Goal: Task Accomplishment & Management: Manage account settings

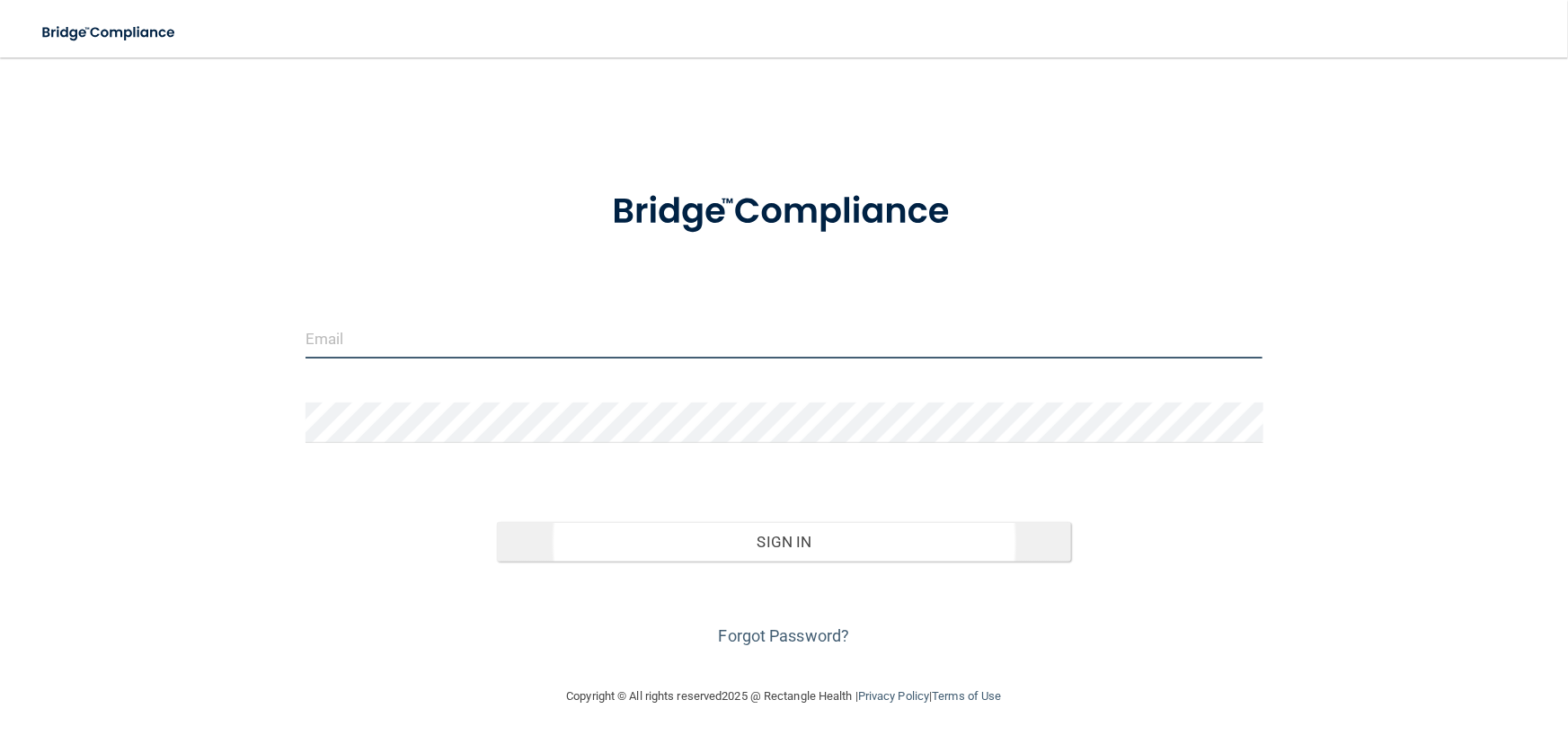
type input "[EMAIL_ADDRESS][DOMAIN_NAME]"
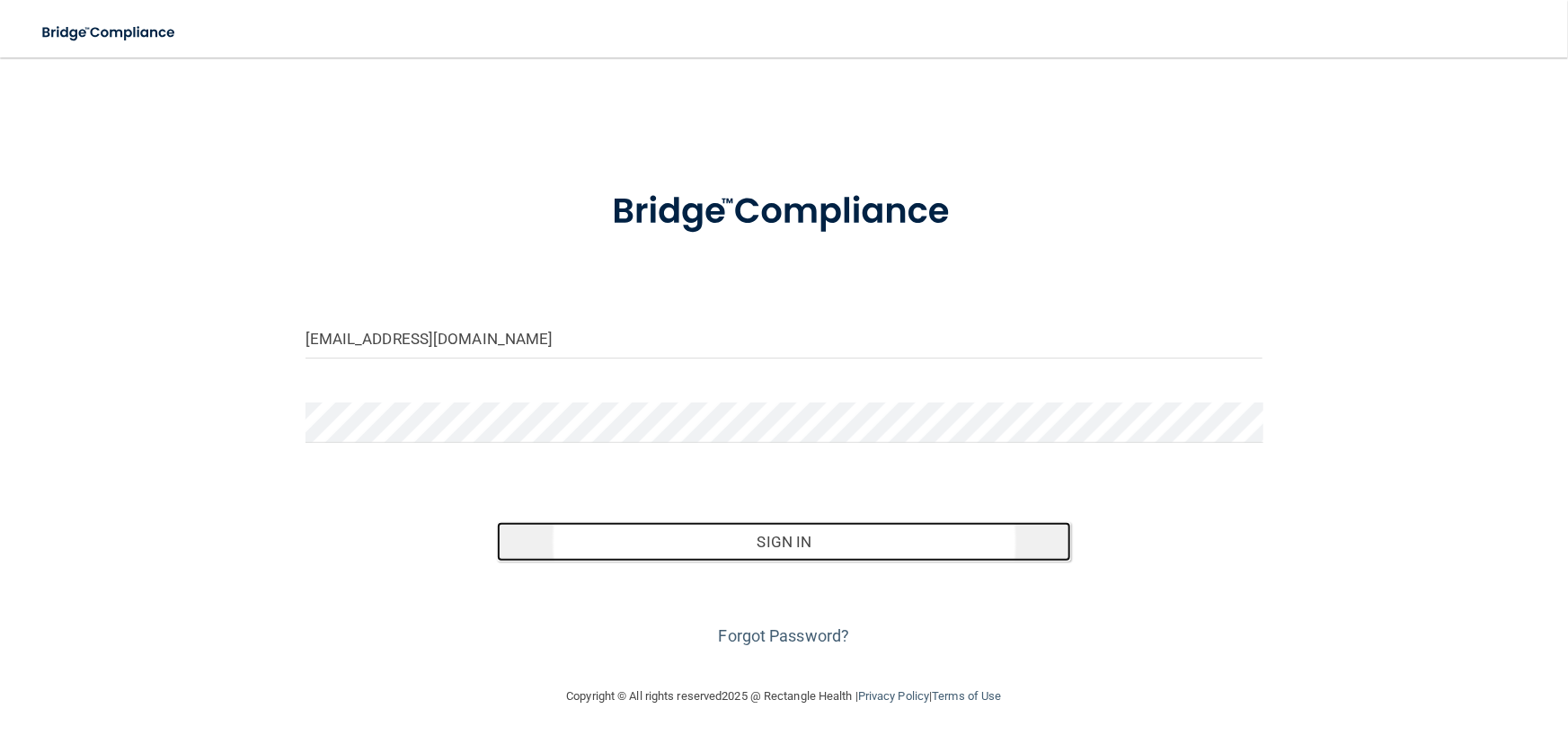
click at [726, 545] on button "Sign In" at bounding box center [784, 541] width 574 height 39
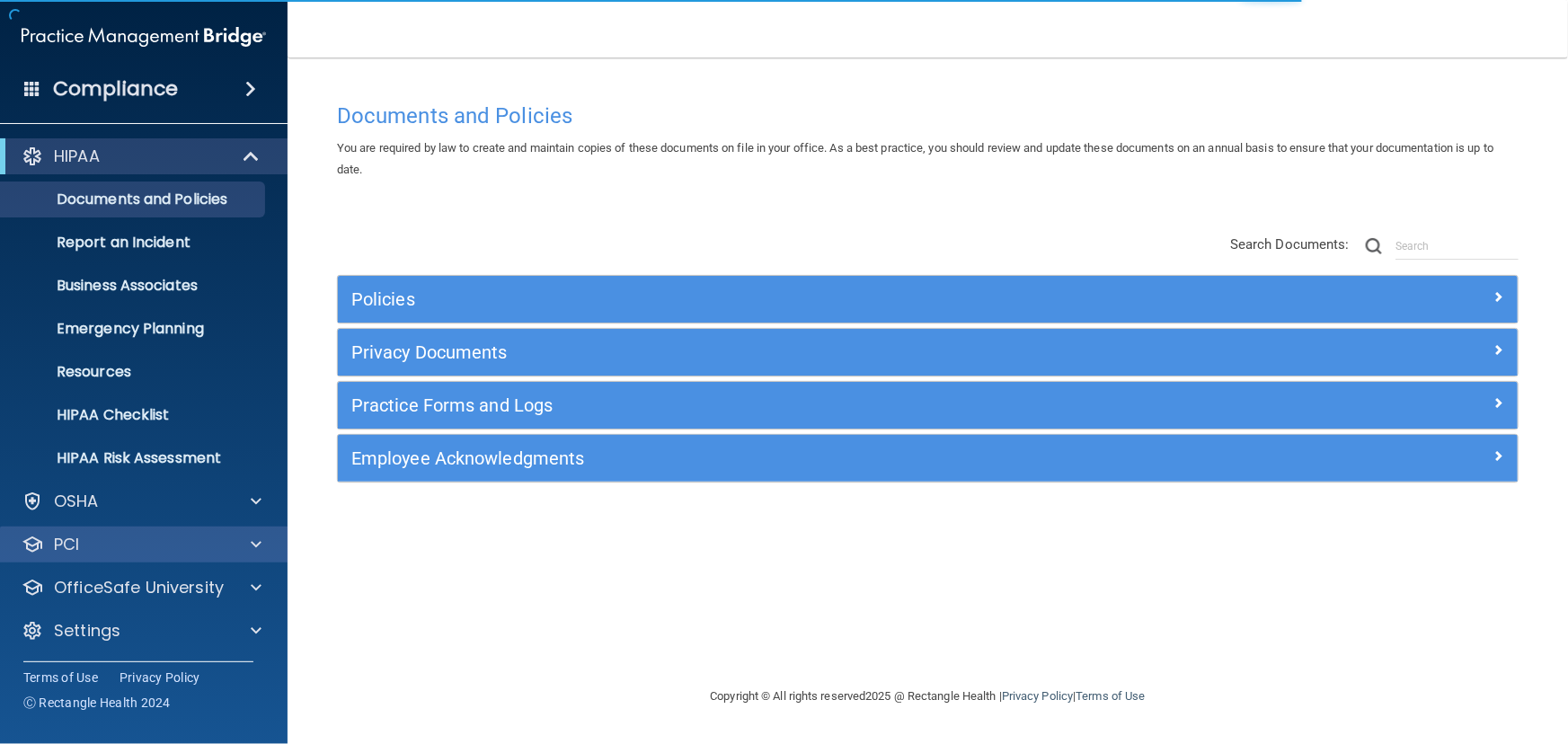
scroll to position [1, 0]
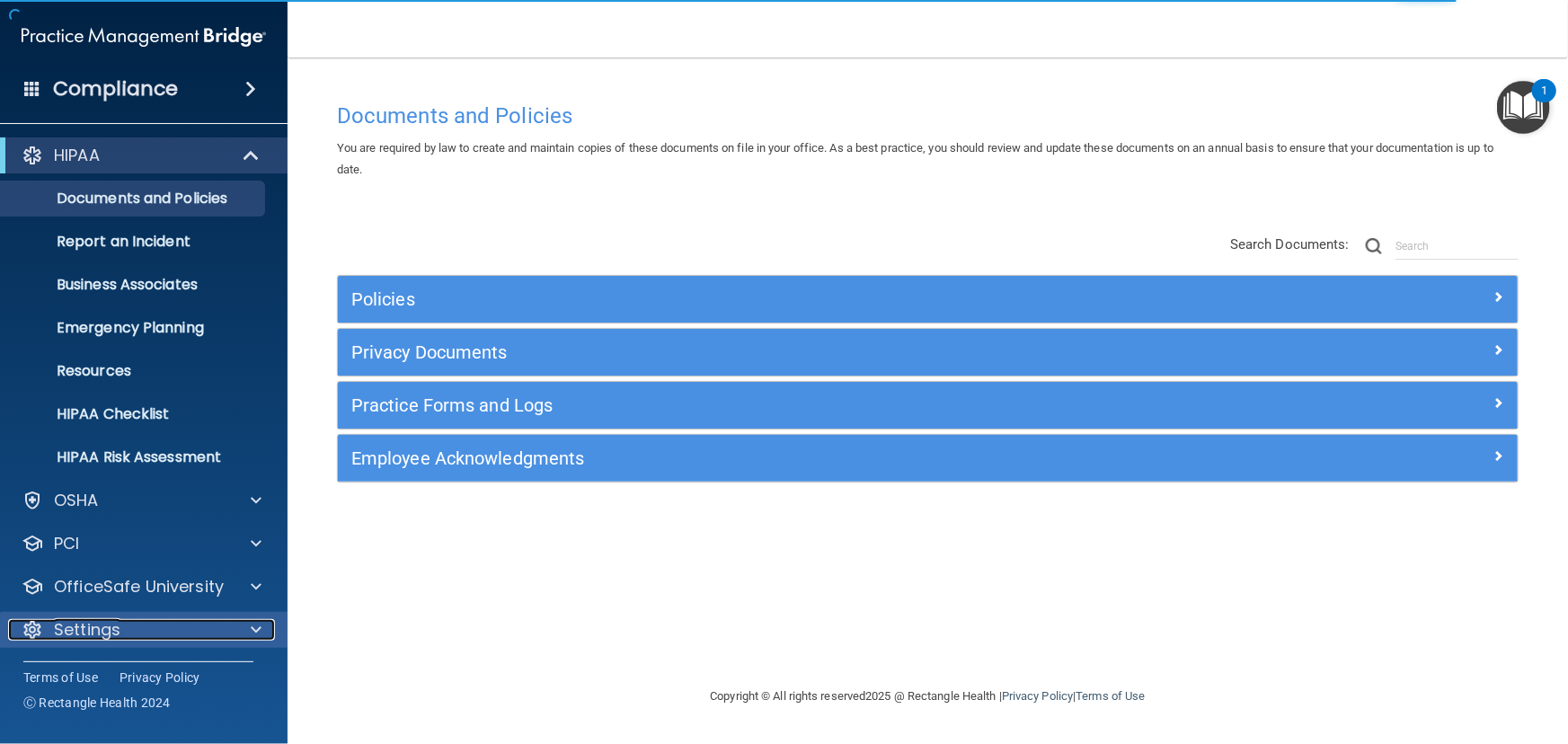
click at [103, 630] on p "Settings" at bounding box center [87, 630] width 67 height 22
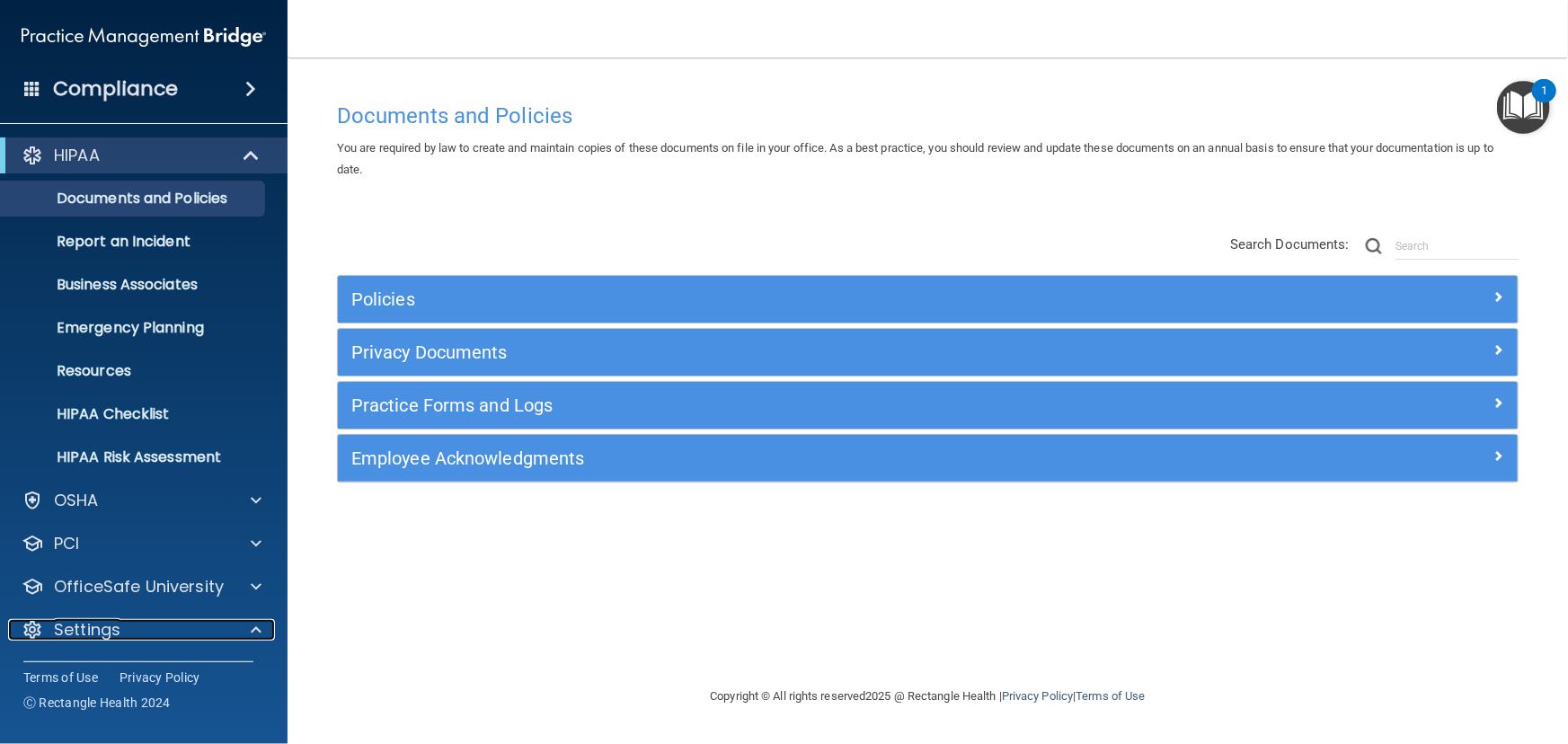
scroll to position [172, 0]
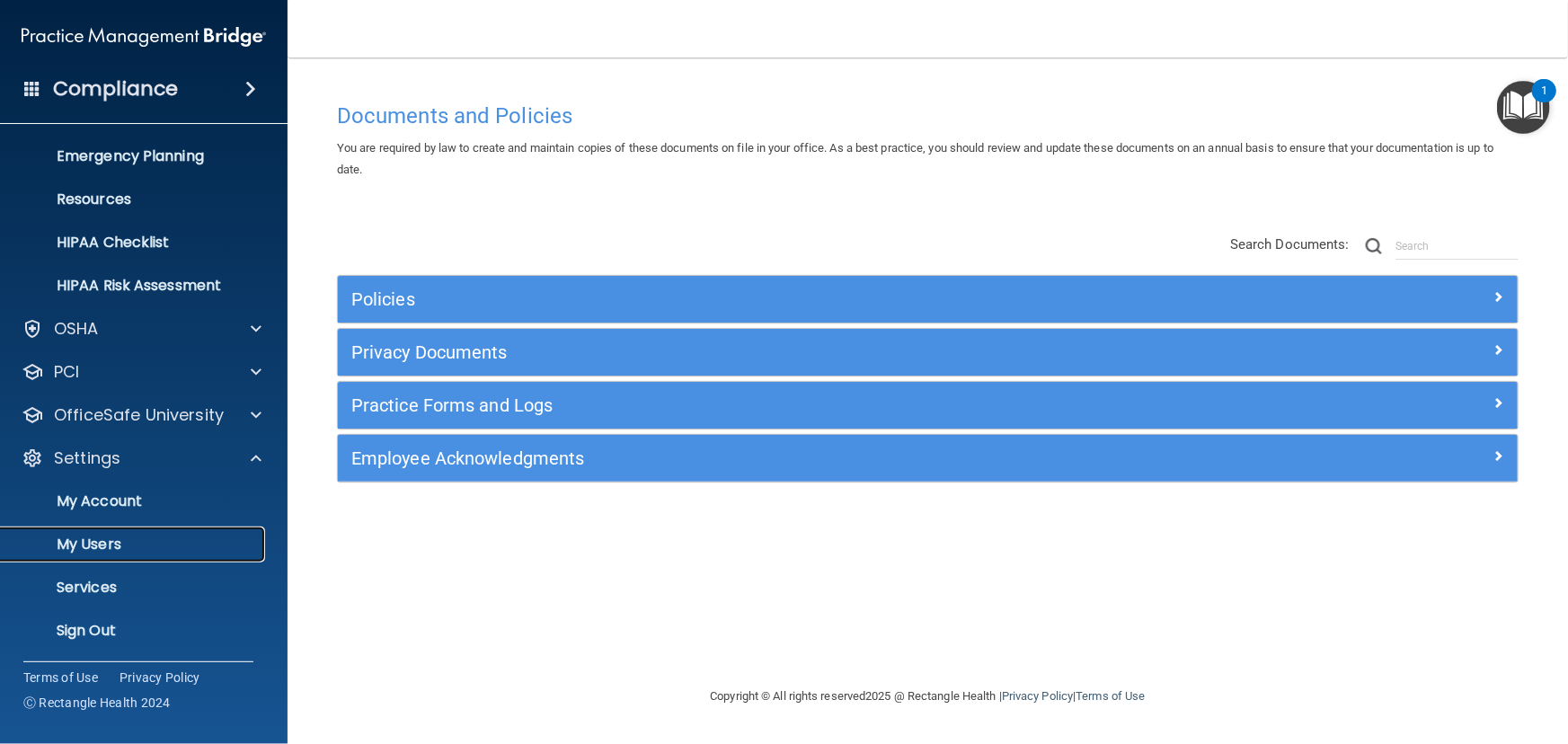
click at [85, 541] on p "My Users" at bounding box center [135, 545] width 245 height 18
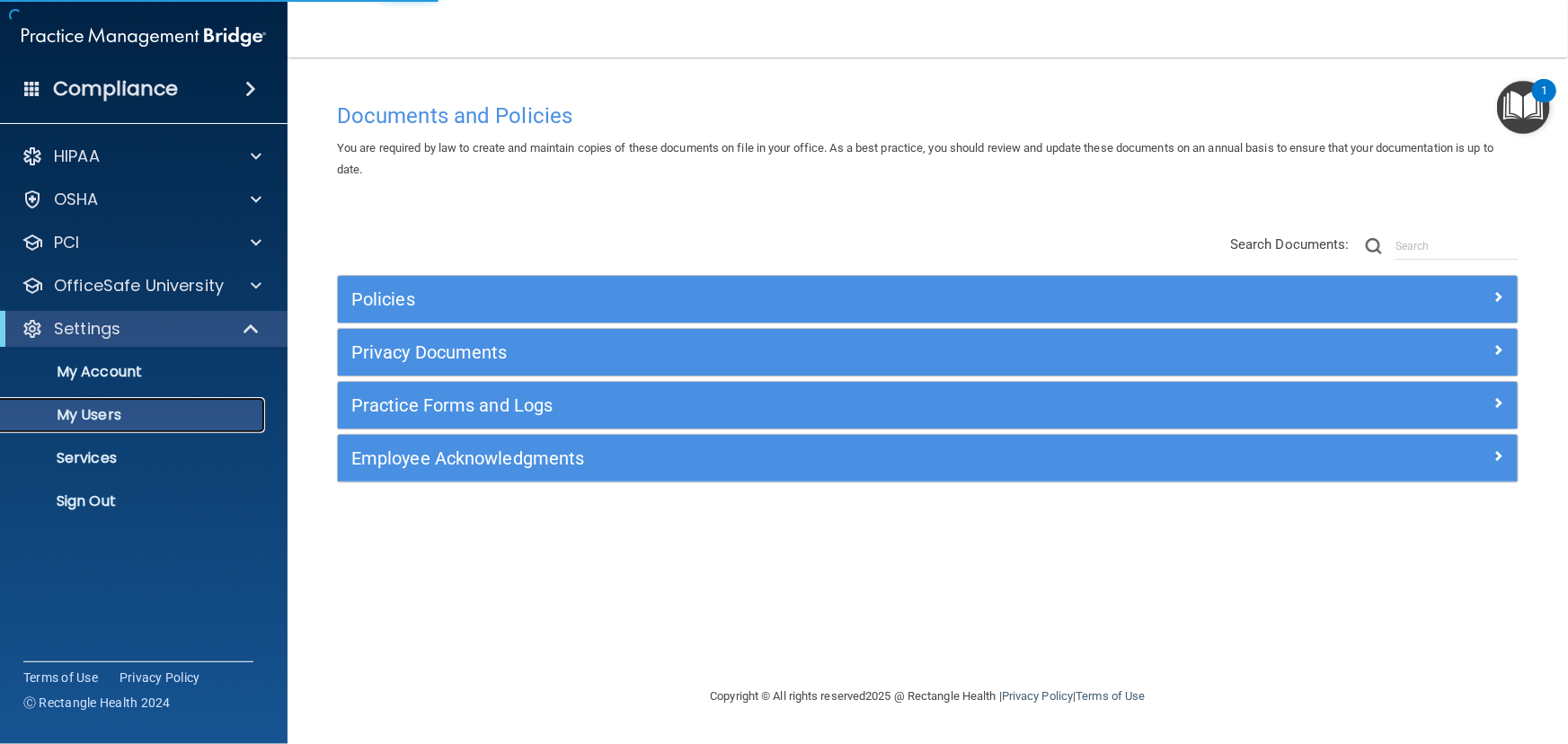
select select "20"
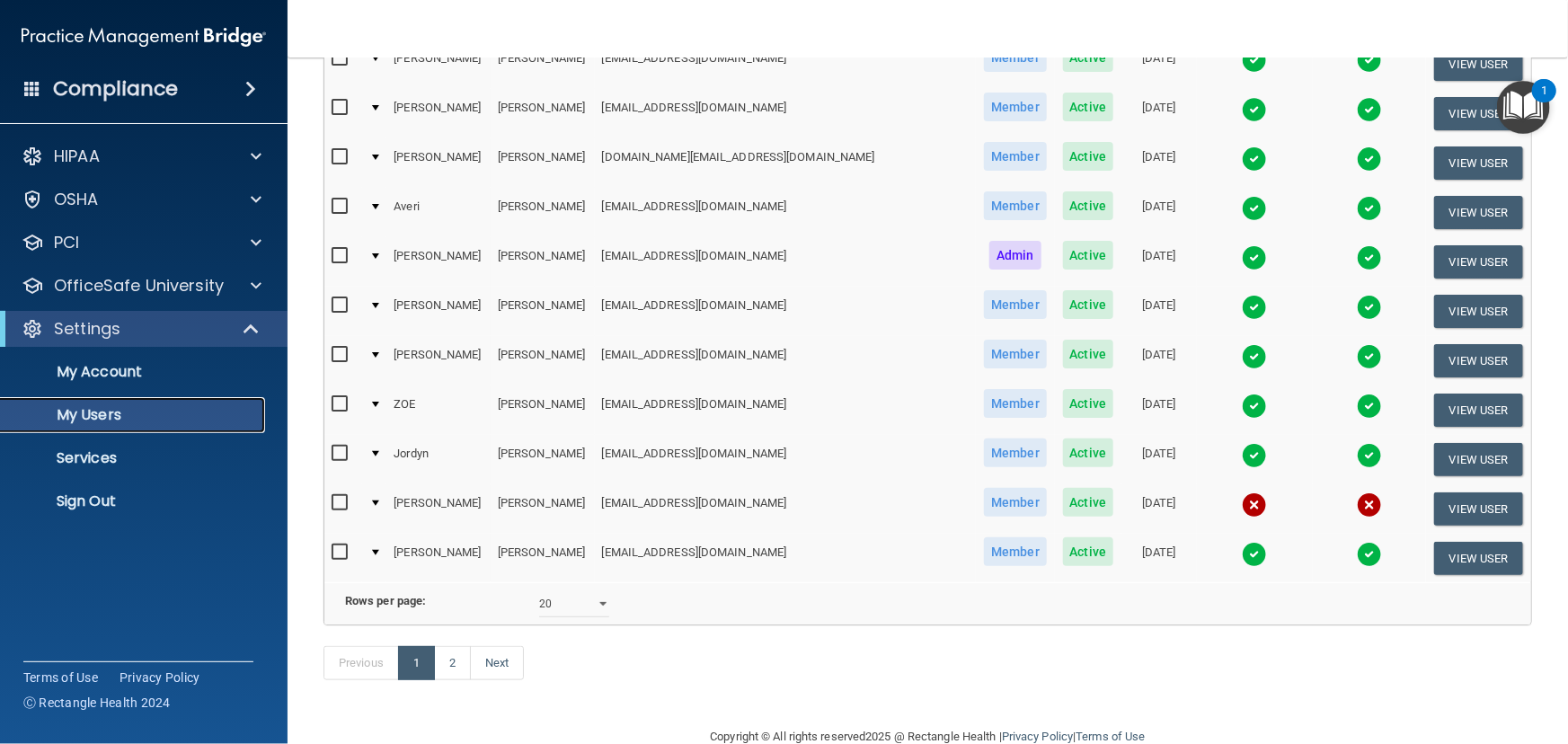
scroll to position [733, 0]
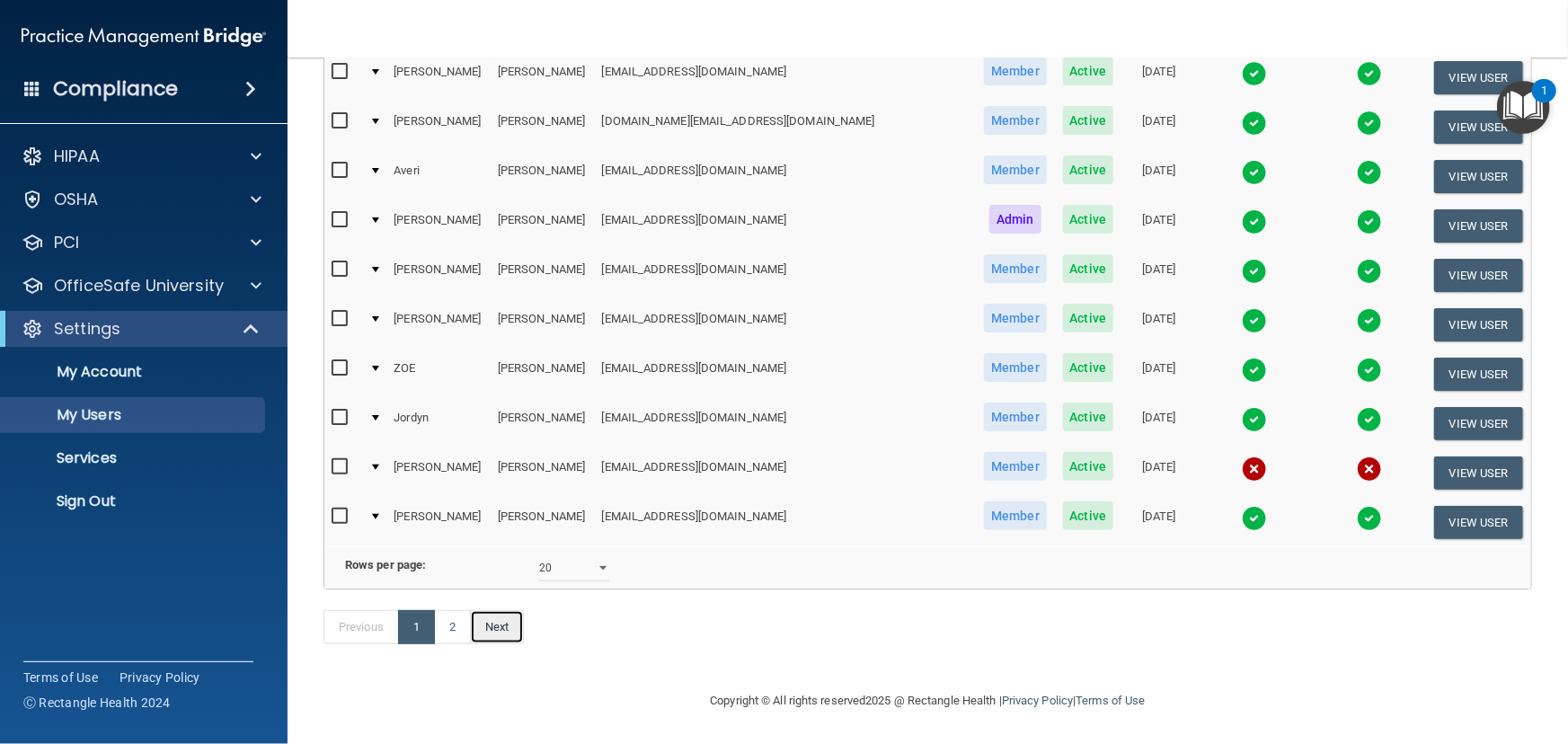
click at [497, 619] on link "Next" at bounding box center [496, 627] width 54 height 34
select select "20"
